Goal: Navigation & Orientation: Find specific page/section

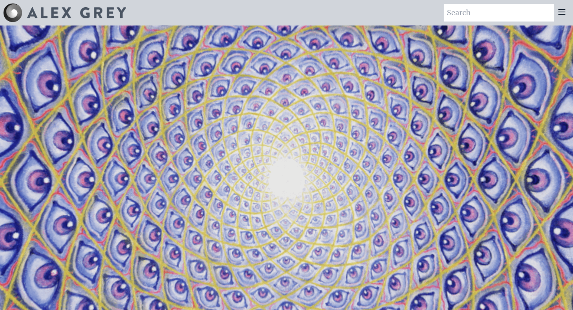
click at [562, 10] on icon at bounding box center [562, 12] width 10 height 10
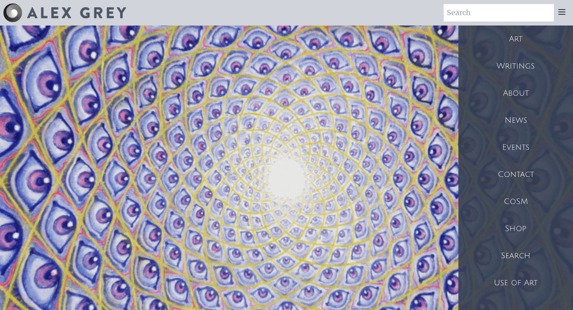
click at [525, 142] on div "Events" at bounding box center [515, 147] width 115 height 27
click at [557, 177] on div "Contact" at bounding box center [515, 174] width 115 height 27
click at [518, 173] on div "Contact" at bounding box center [515, 174] width 115 height 27
click at [523, 206] on div "CoSM" at bounding box center [515, 201] width 115 height 27
click at [64, 9] on img at bounding box center [76, 12] width 99 height 11
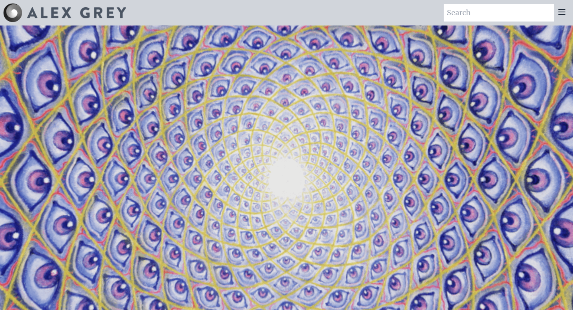
click at [559, 15] on icon at bounding box center [562, 12] width 10 height 10
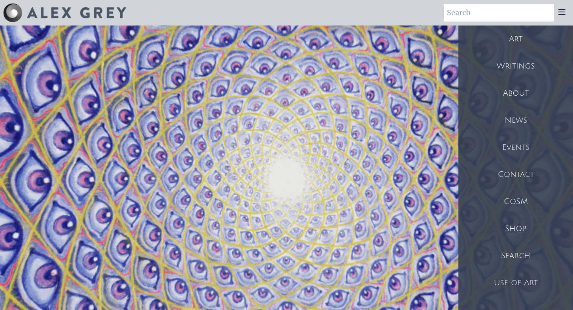
click at [515, 90] on div "About" at bounding box center [515, 93] width 115 height 27
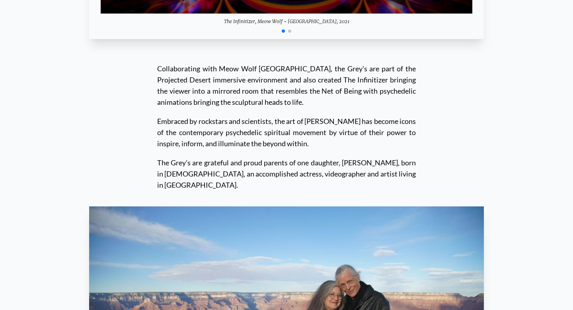
scroll to position [7860, 0]
